Goal: Task Accomplishment & Management: Manage account settings

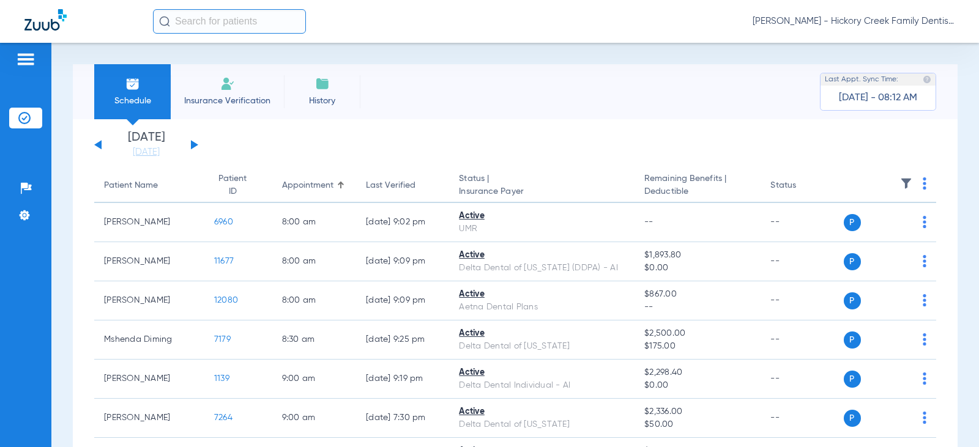
click at [233, 88] on img at bounding box center [227, 83] width 15 height 15
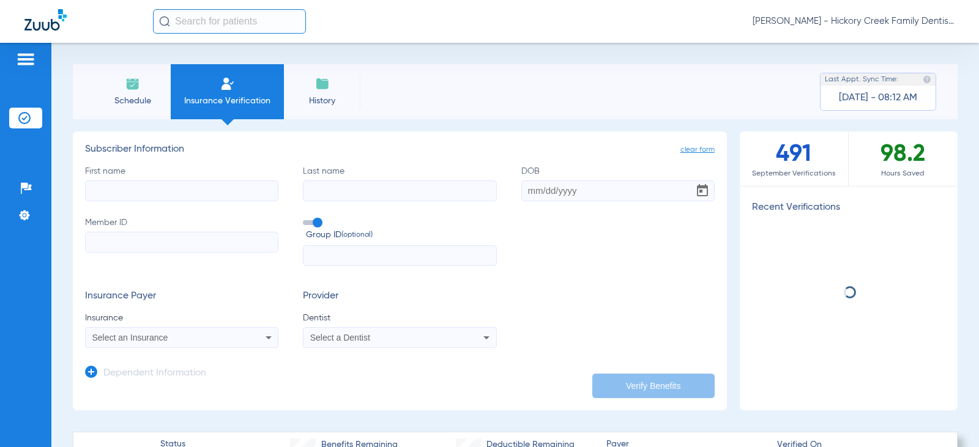
click at [148, 95] on span "Schedule" at bounding box center [132, 101] width 58 height 12
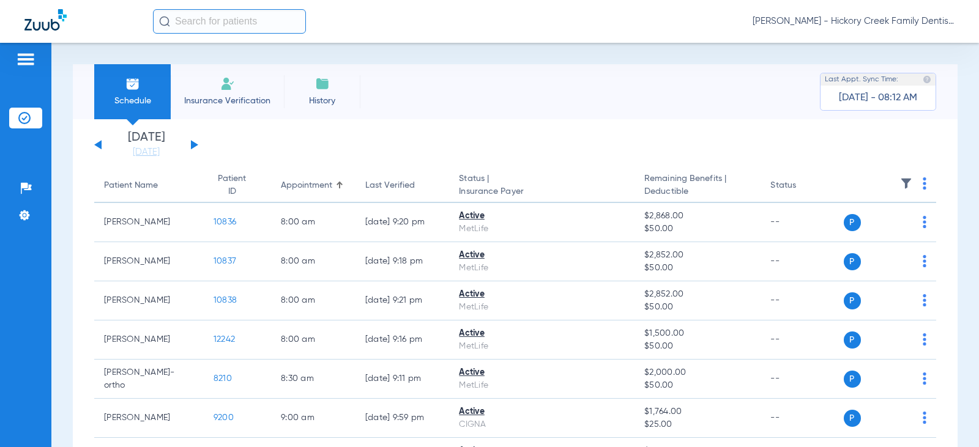
click at [193, 144] on button at bounding box center [194, 144] width 7 height 9
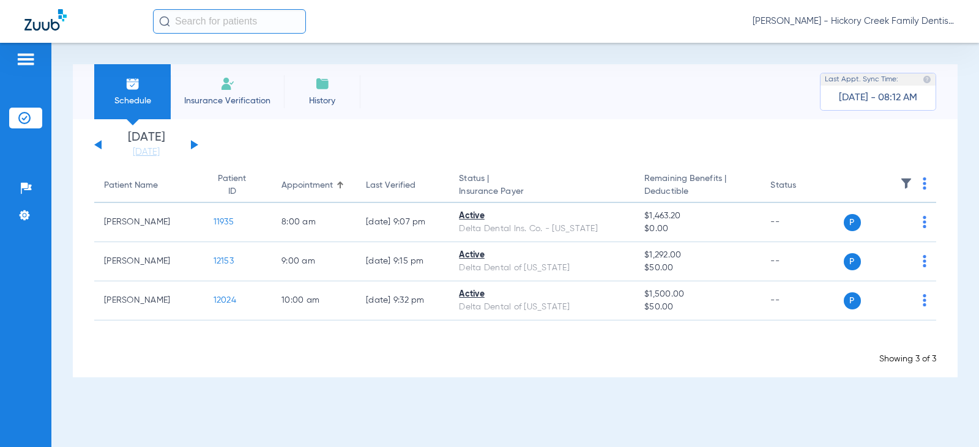
click at [193, 144] on button at bounding box center [194, 144] width 7 height 9
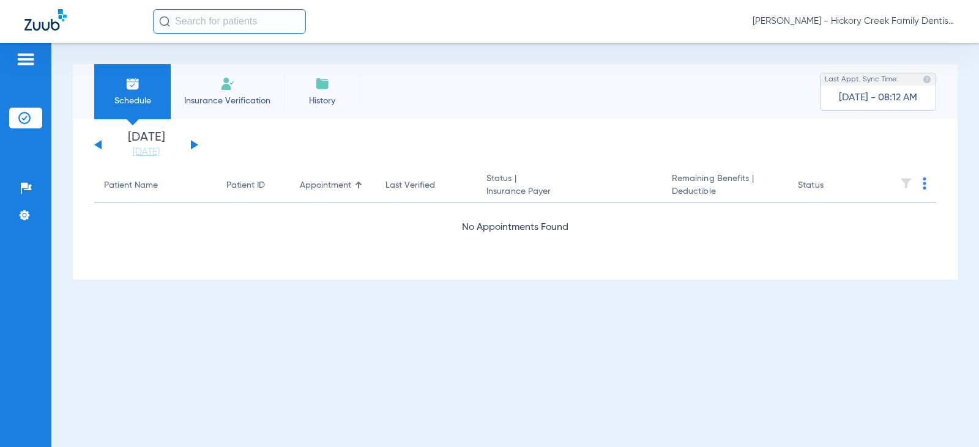
click at [193, 144] on button at bounding box center [194, 144] width 7 height 9
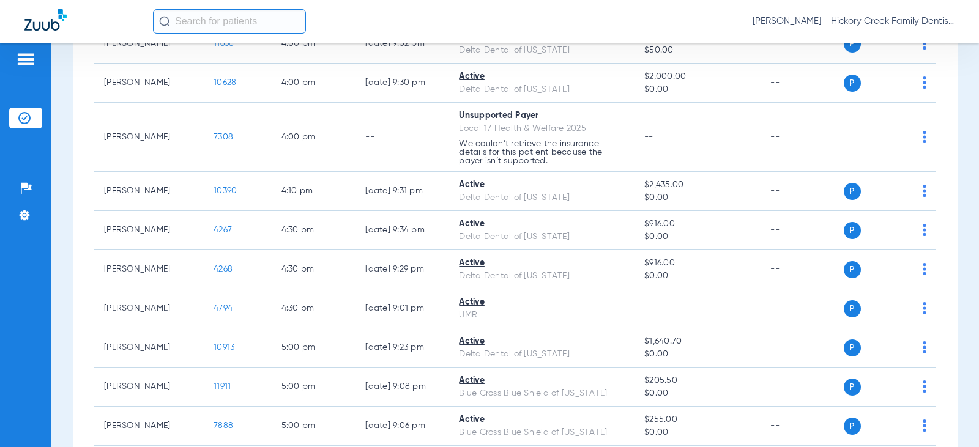
scroll to position [1864, 0]
